Goal: Task Accomplishment & Management: Use online tool/utility

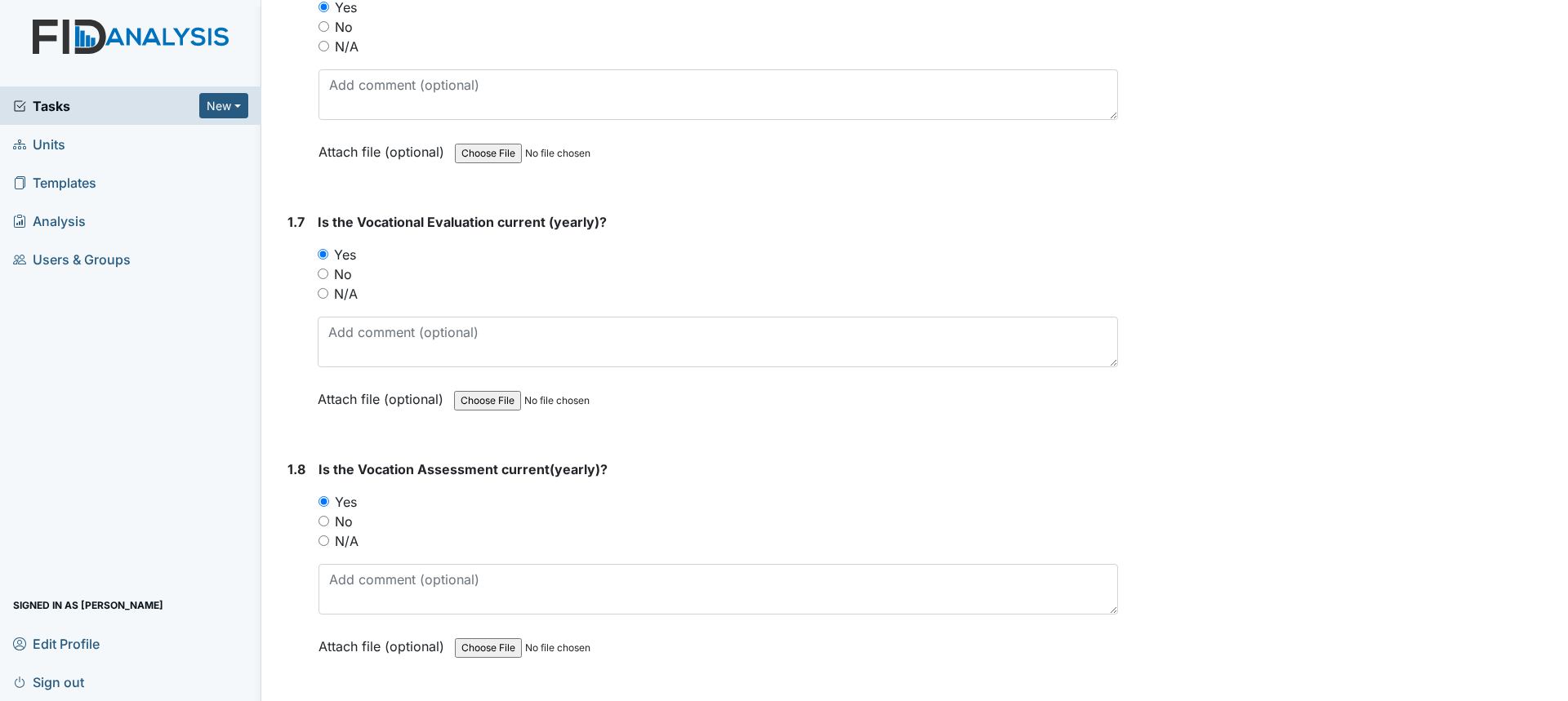
scroll to position [1387, 0]
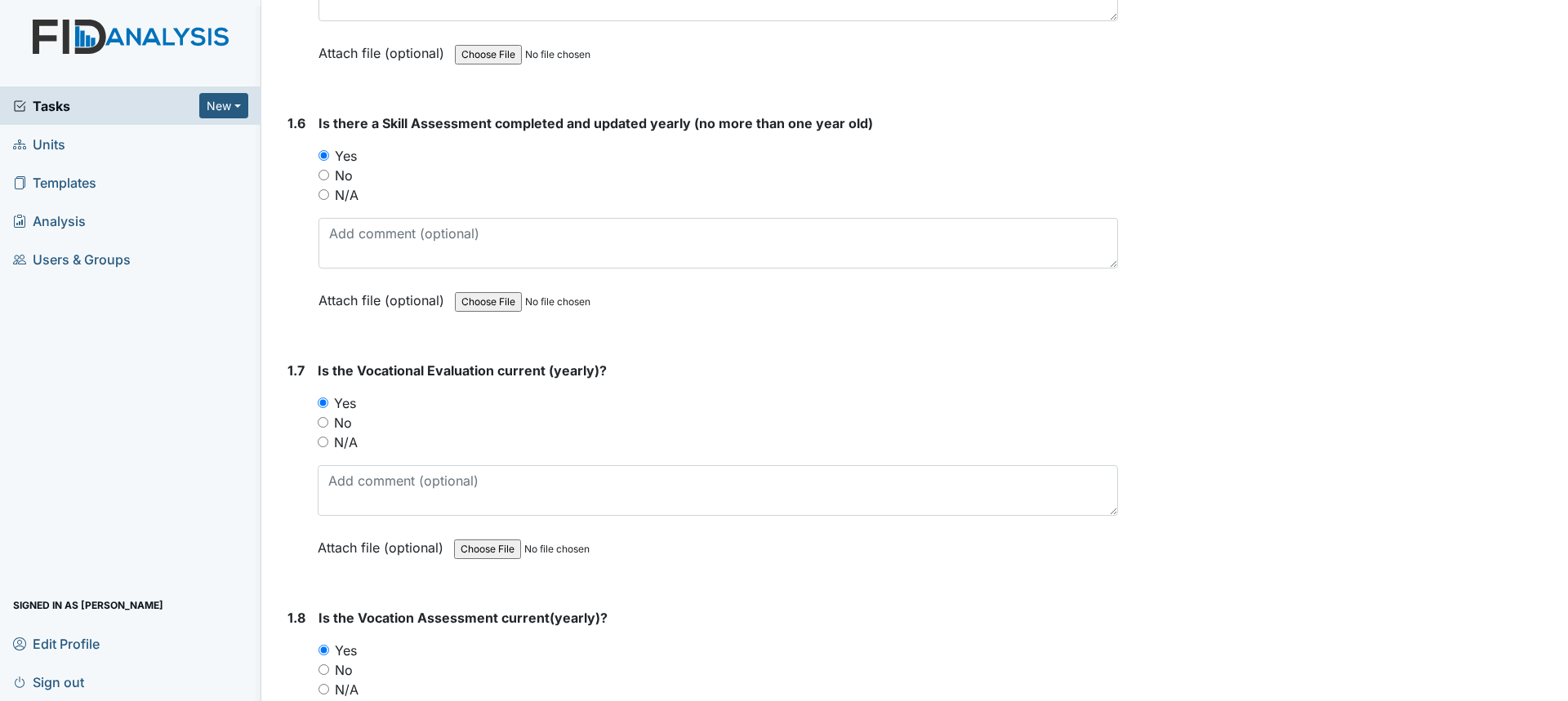
click at [69, 108] on span "Tasks" at bounding box center [106, 105] width 187 height 20
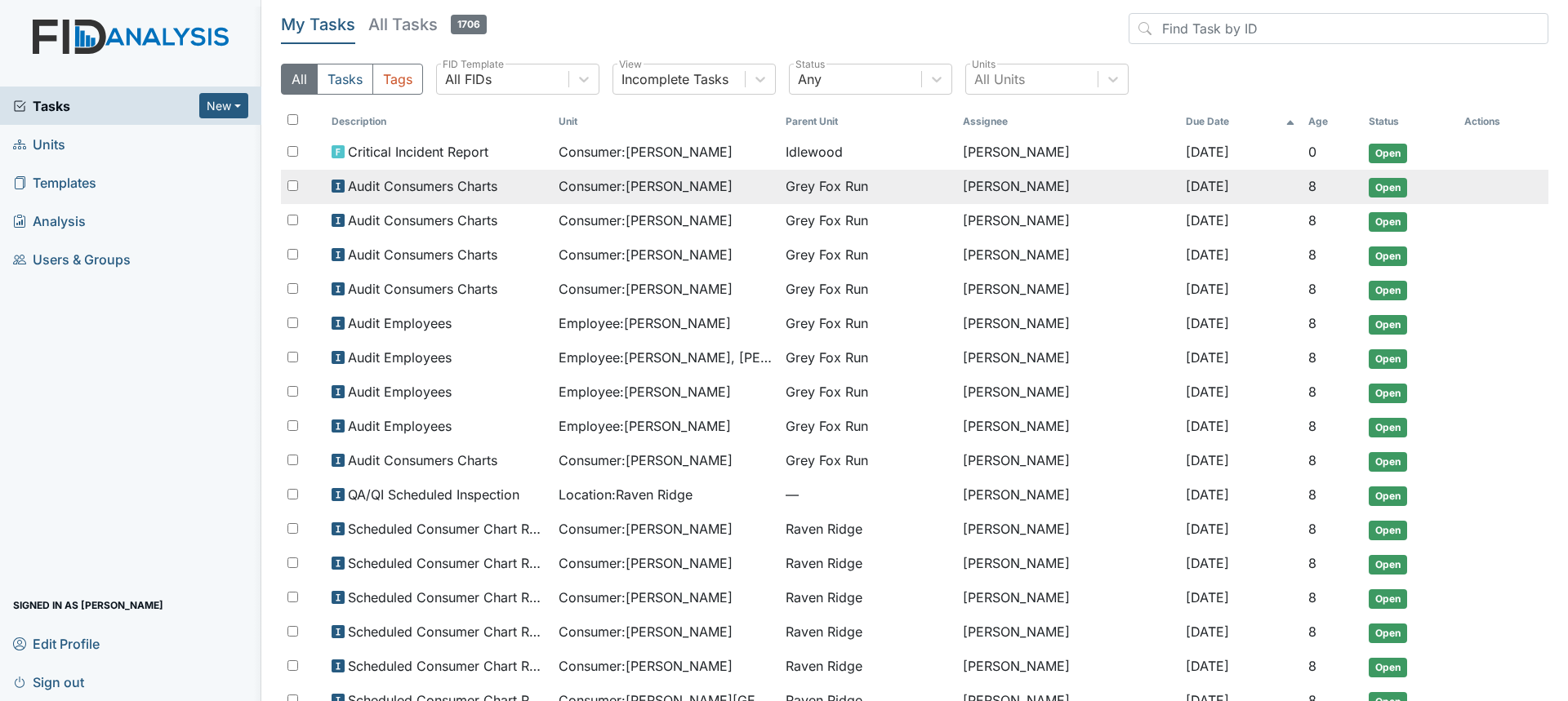
click at [720, 187] on div "Consumer : Jack, Jose" at bounding box center [665, 186] width 214 height 20
